Goal: Transaction & Acquisition: Purchase product/service

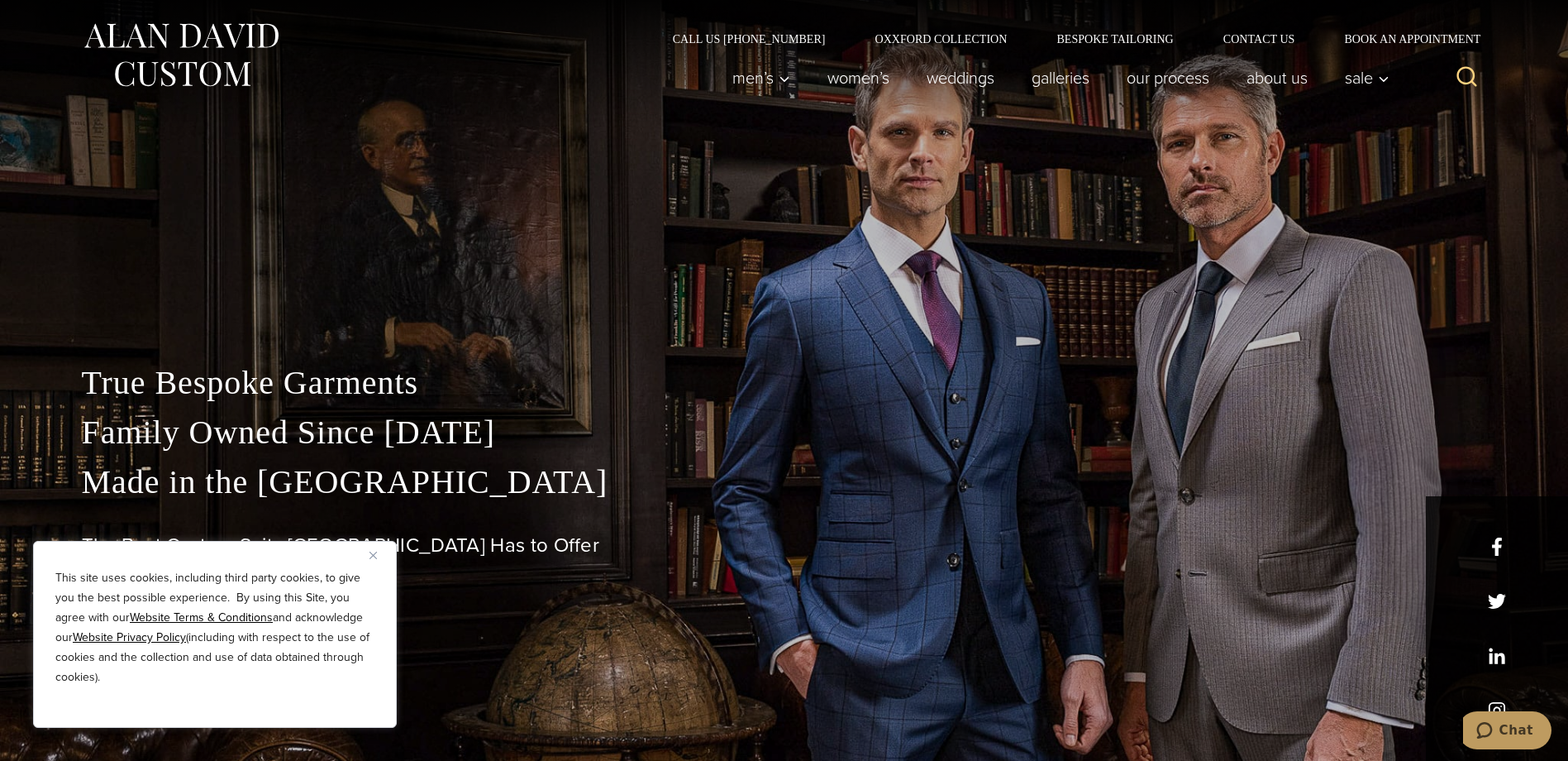
click at [378, 562] on button "Close" at bounding box center [379, 554] width 20 height 20
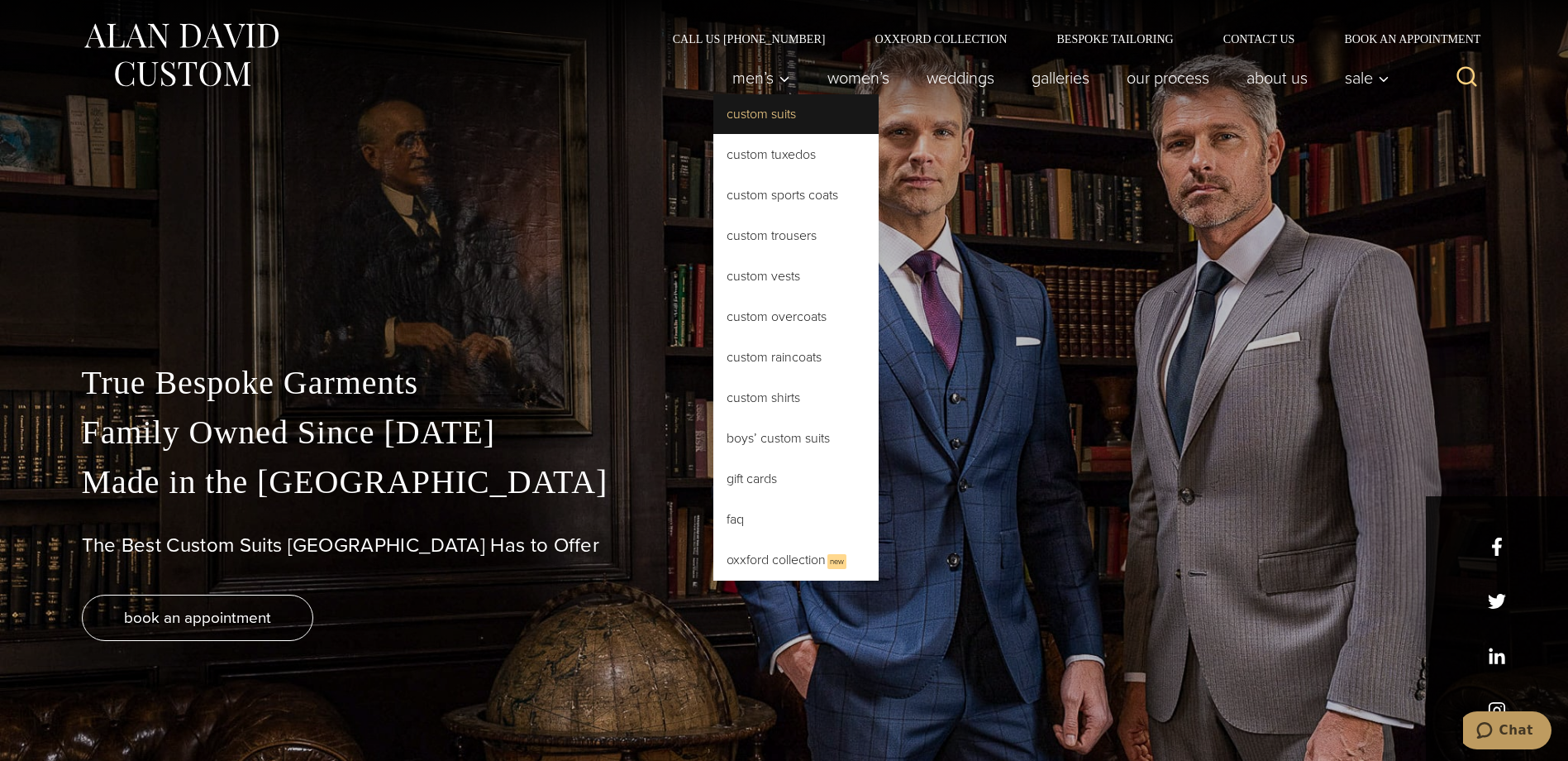
click at [754, 121] on link "Custom Suits" at bounding box center [797, 114] width 165 height 39
